Goal: Answer question/provide support

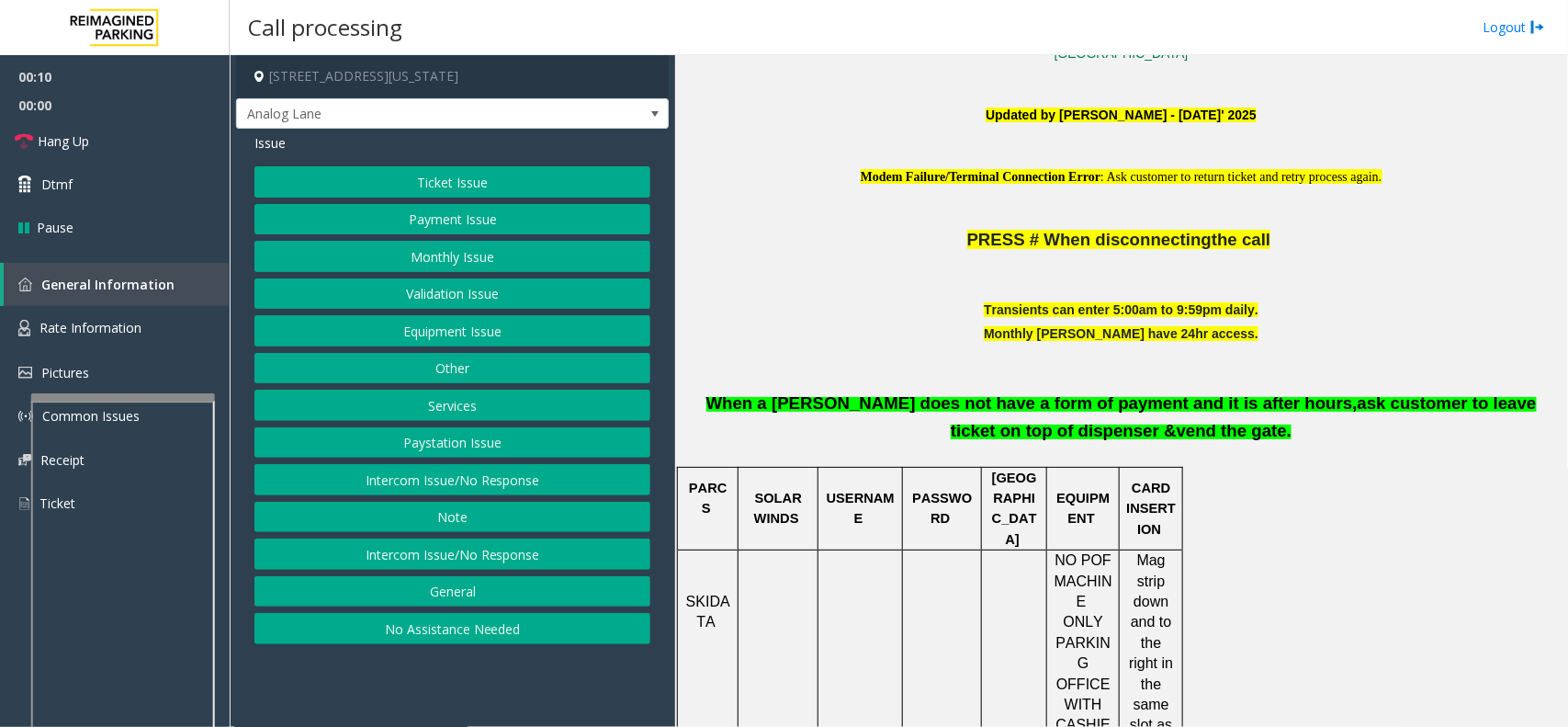
scroll to position [575, 0]
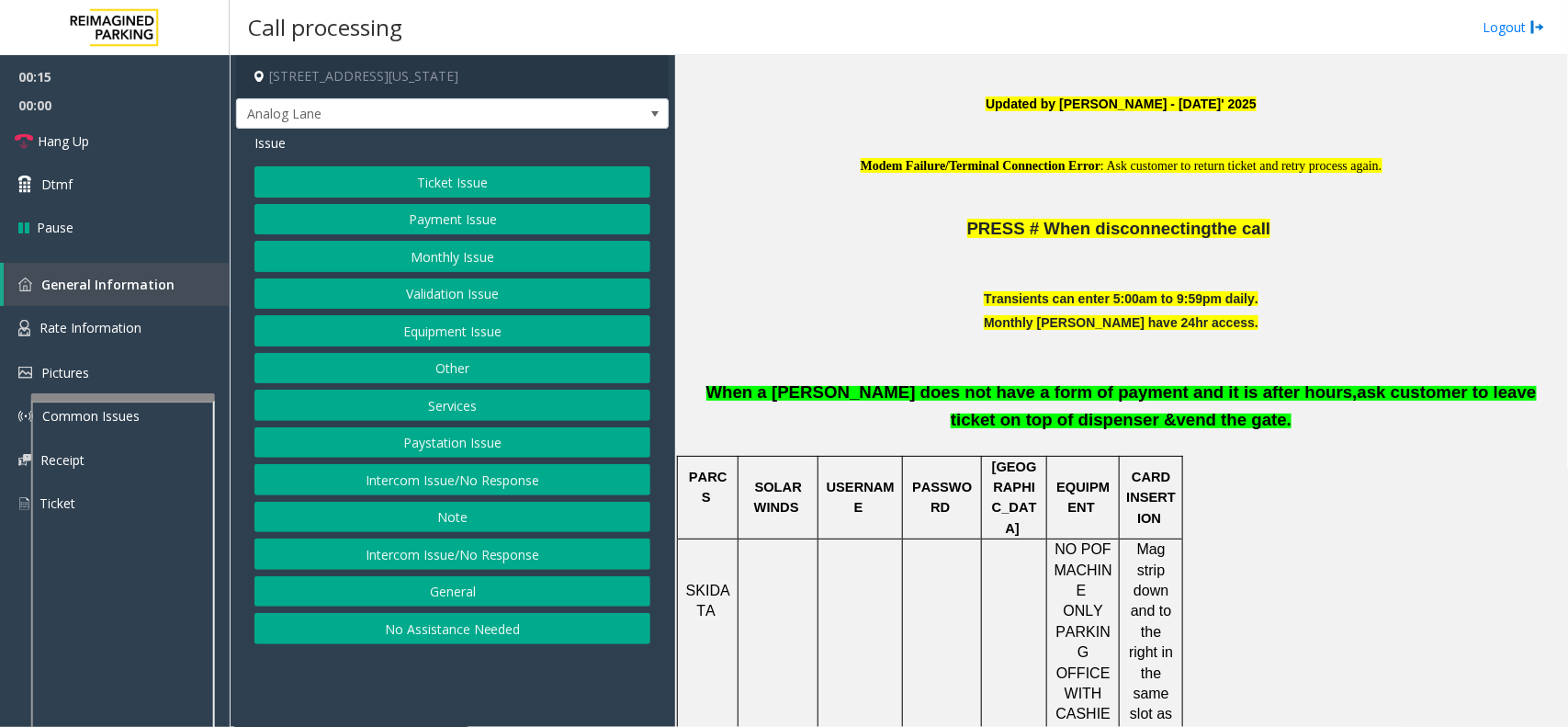
click at [393, 179] on button "Ticket Issue" at bounding box center [452, 182] width 395 height 32
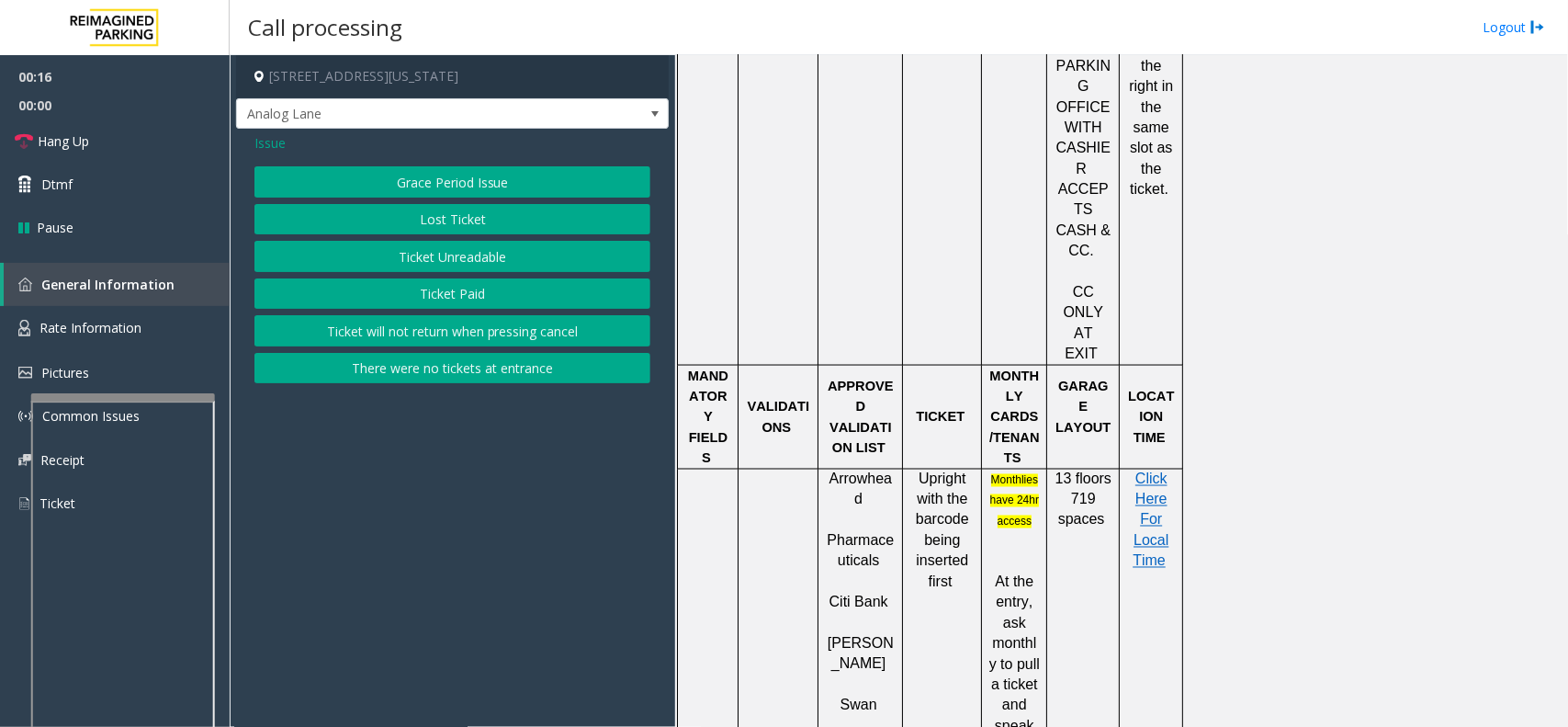
scroll to position [1148, 0]
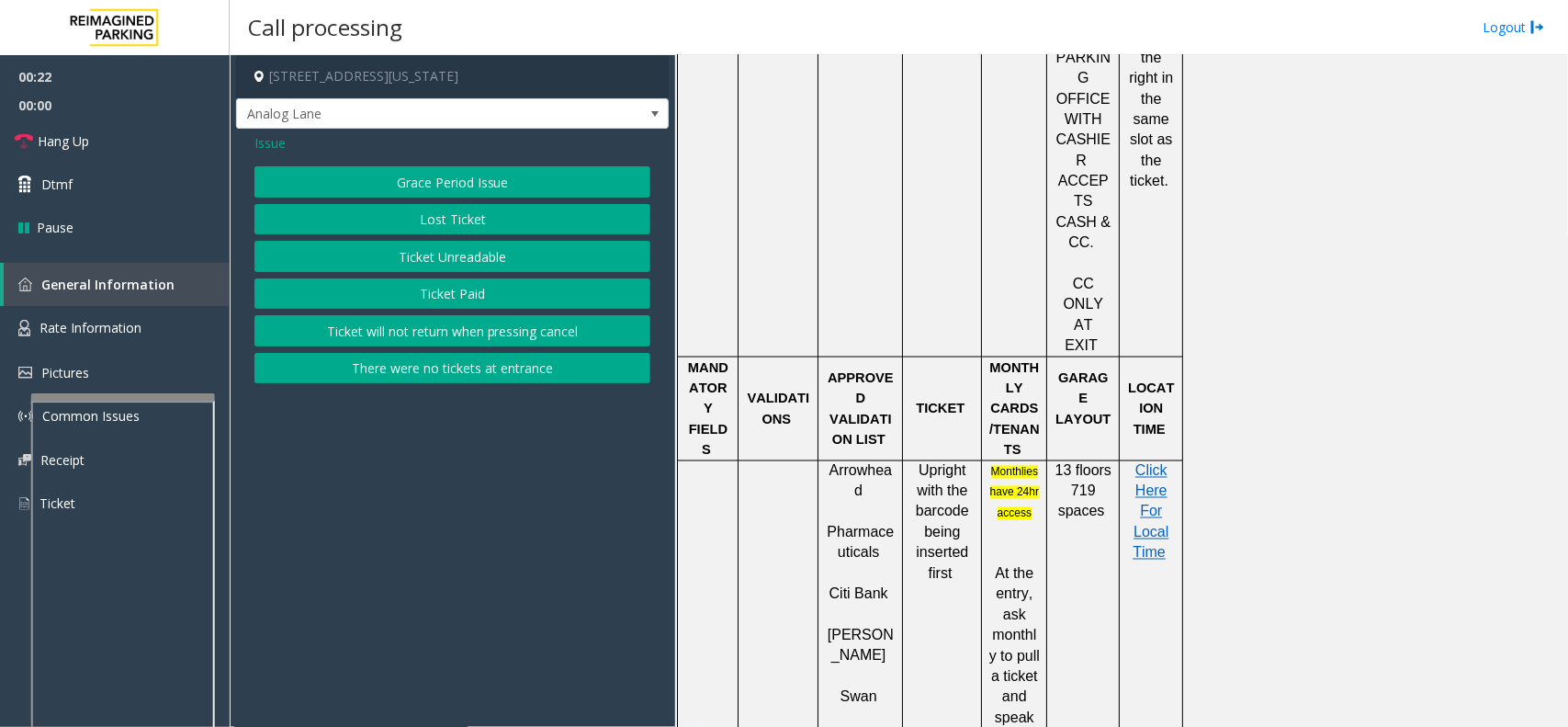
click at [458, 240] on button "Ticket Unreadable" at bounding box center [452, 256] width 395 height 32
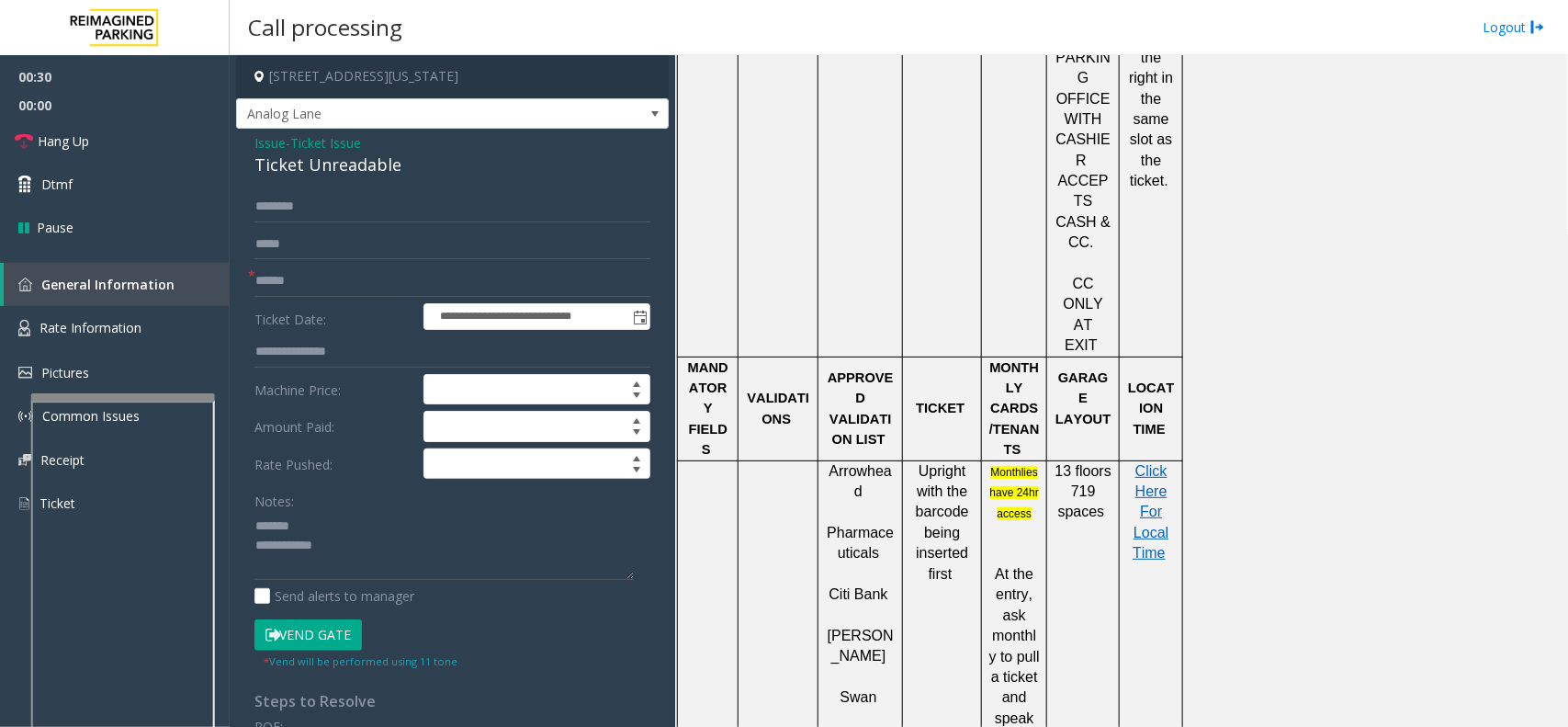
click at [280, 166] on div "Ticket Unreadable" at bounding box center [452, 165] width 395 height 25
click at [369, 550] on textarea at bounding box center [444, 545] width 379 height 69
type textarea "**********"
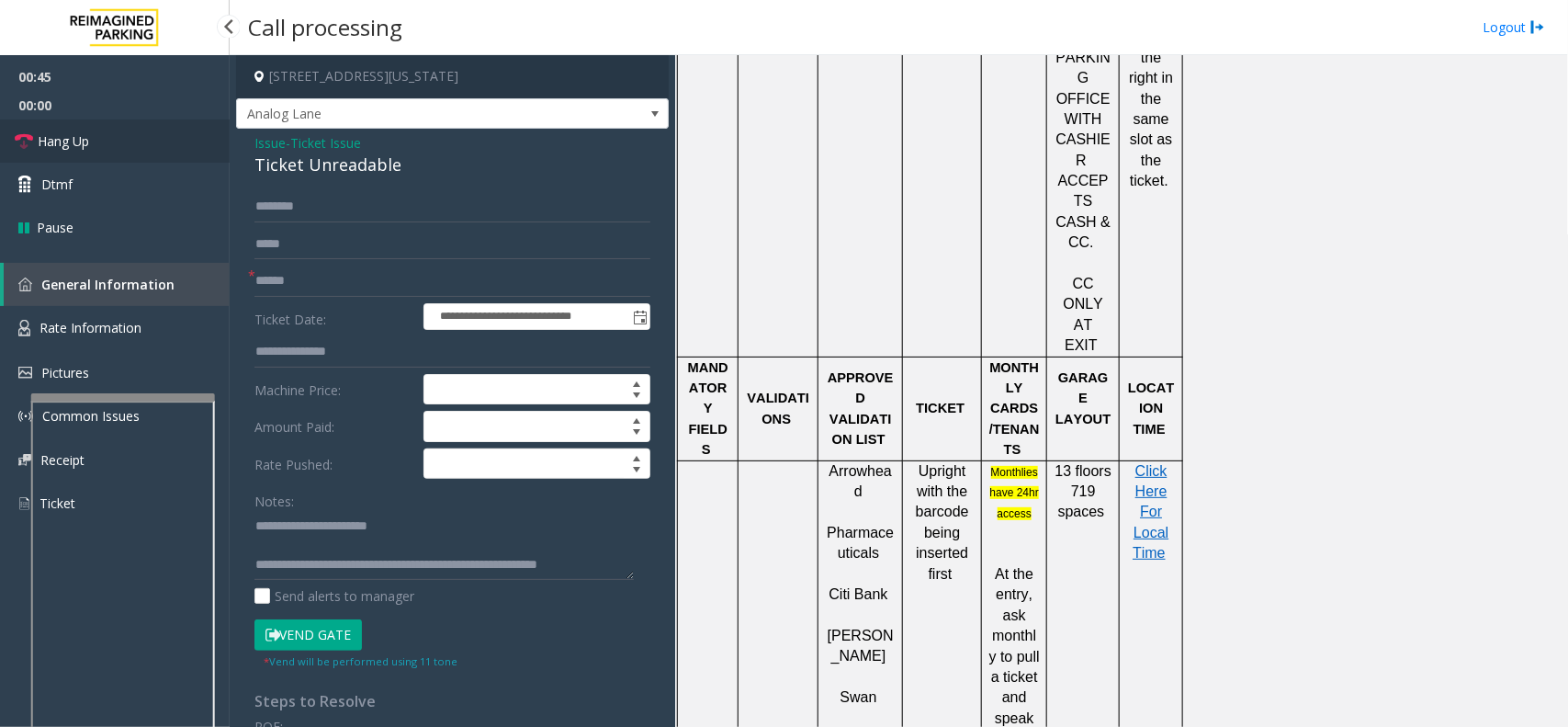
click at [171, 146] on link "Hang Up" at bounding box center [115, 141] width 230 height 43
click at [312, 291] on input "text" at bounding box center [452, 281] width 395 height 32
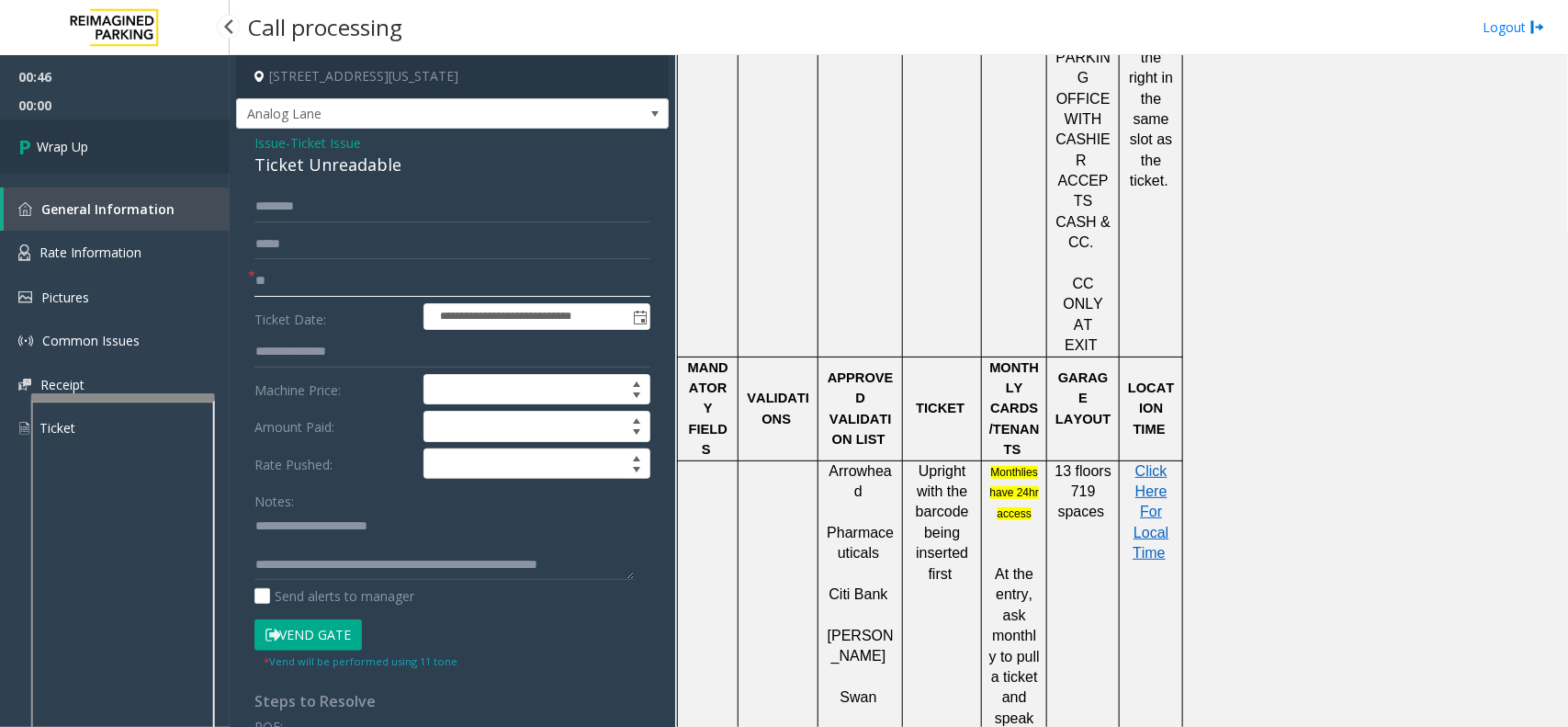
type input "**"
click at [112, 147] on link "Wrap Up" at bounding box center [115, 147] width 230 height 55
